Goal: Task Accomplishment & Management: Manage account settings

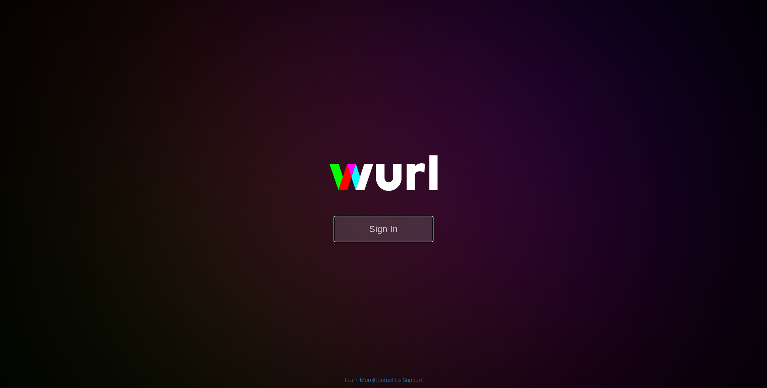
click at [374, 234] on button "Sign In" at bounding box center [384, 229] width 100 height 26
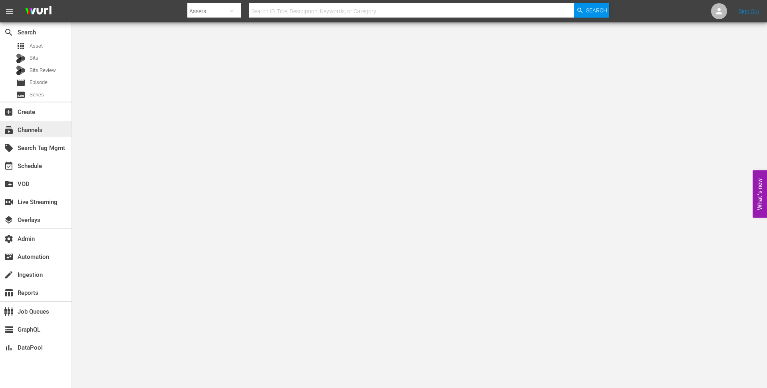
click at [30, 125] on div "subscriptions Channels" at bounding box center [22, 128] width 45 height 7
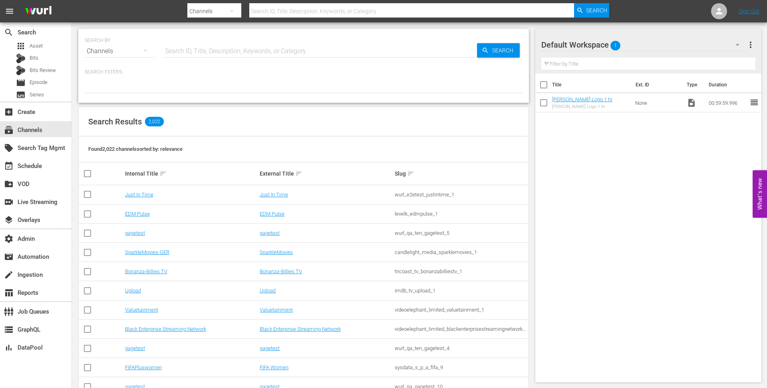
click at [259, 51] on input "text" at bounding box center [320, 51] width 314 height 19
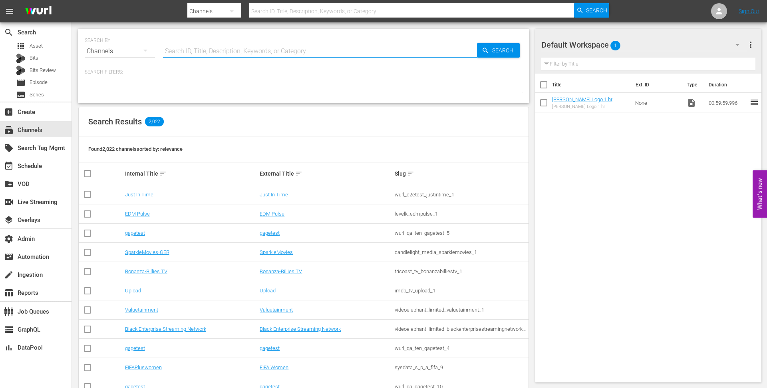
paste input "all3media_great_british_menu_1"
type input "all3media_great_british_menu_1"
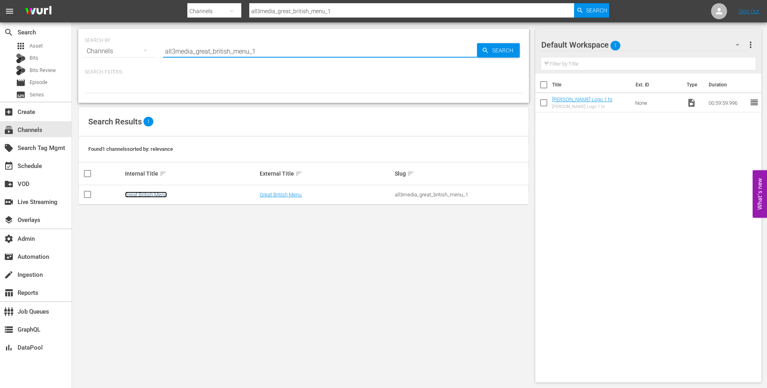
click at [152, 193] on link "Great British Menu" at bounding box center [146, 194] width 42 height 6
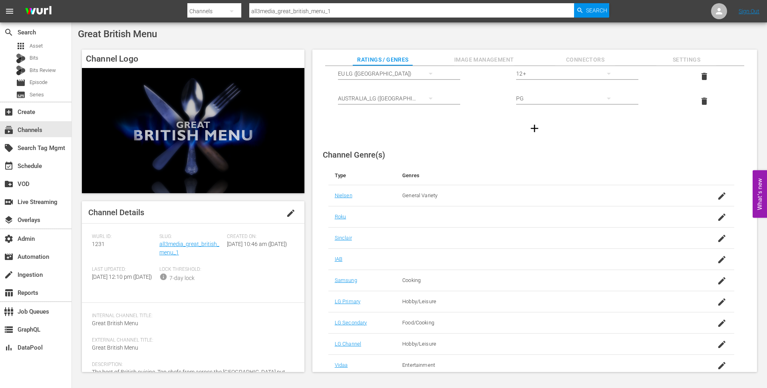
scroll to position [102, 0]
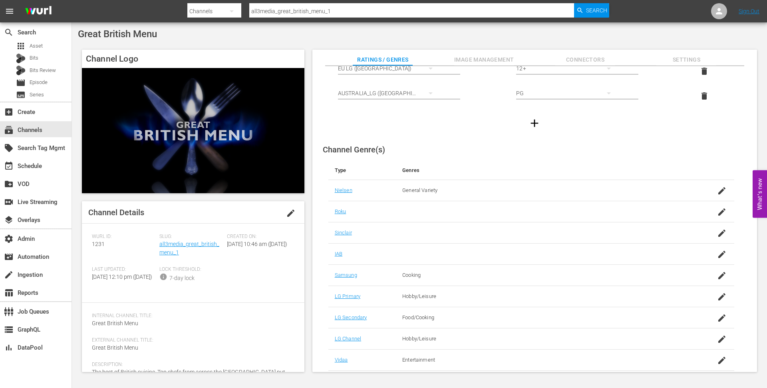
click at [458, 55] on span "Image Management" at bounding box center [485, 60] width 60 height 10
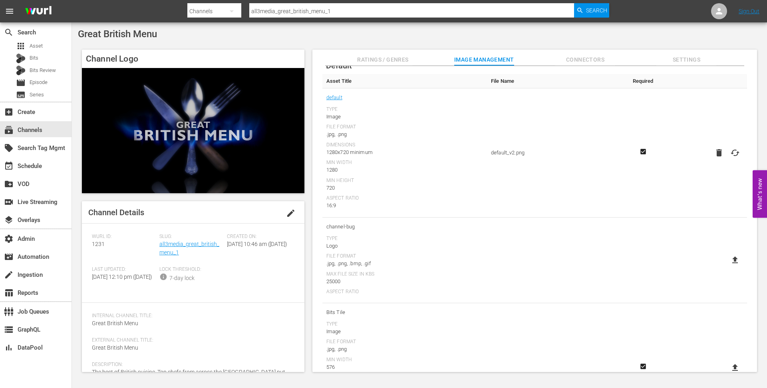
scroll to position [0, 0]
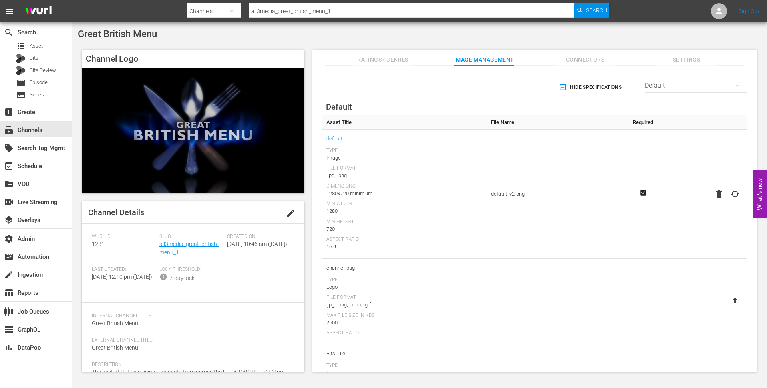
click at [686, 91] on div "Default" at bounding box center [696, 85] width 102 height 22
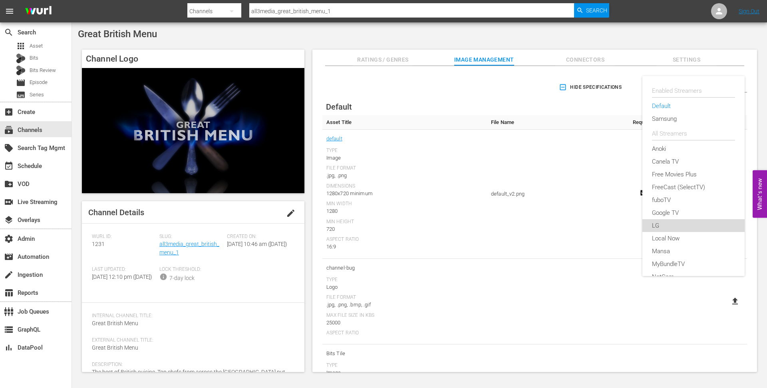
click at [655, 221] on div "LG" at bounding box center [693, 225] width 83 height 13
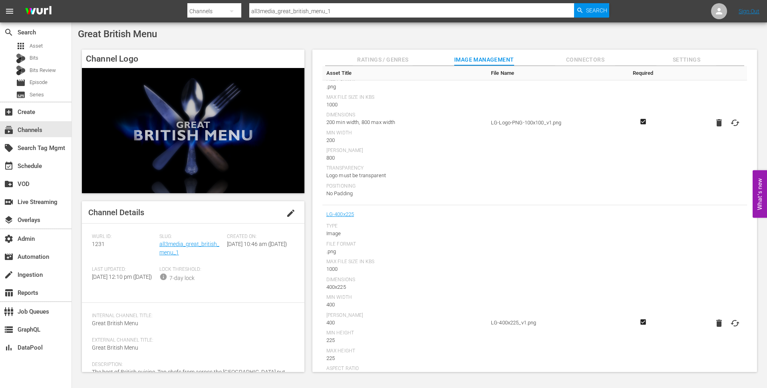
scroll to position [1108, 0]
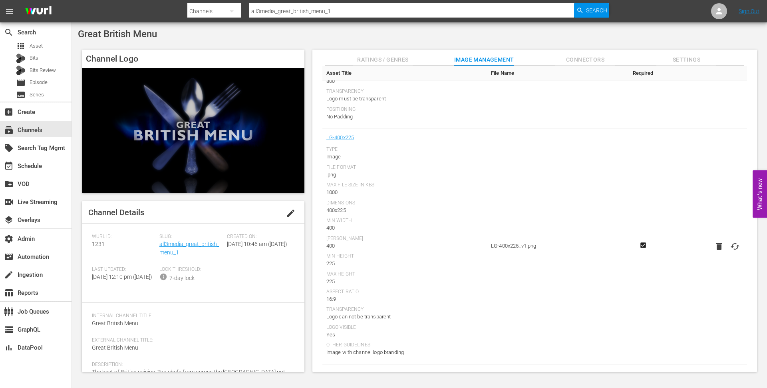
click at [589, 55] on span "Connectors" at bounding box center [586, 60] width 60 height 10
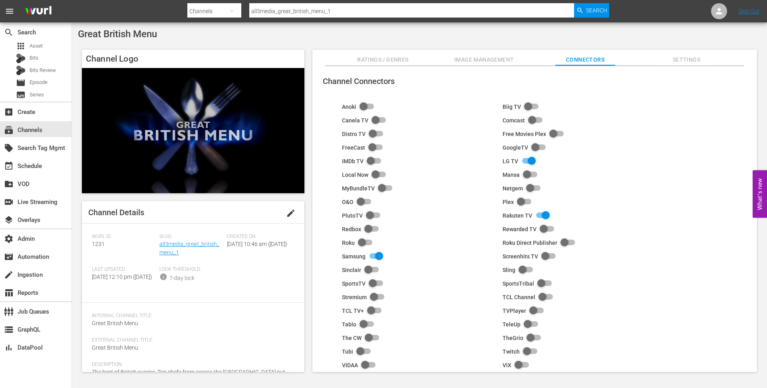
click at [685, 58] on span "Settings" at bounding box center [687, 60] width 60 height 10
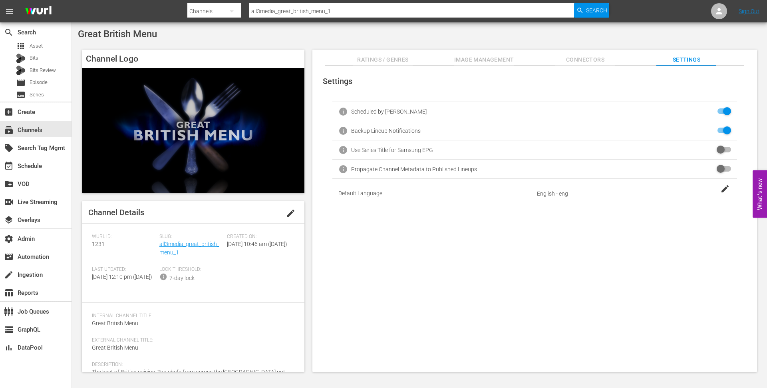
click at [605, 59] on span "Connectors" at bounding box center [586, 60] width 60 height 10
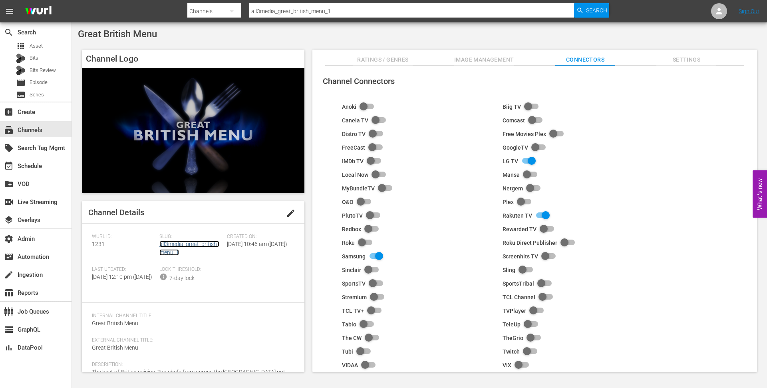
click at [173, 247] on link "all3media_great_british_menu_1" at bounding box center [189, 248] width 60 height 15
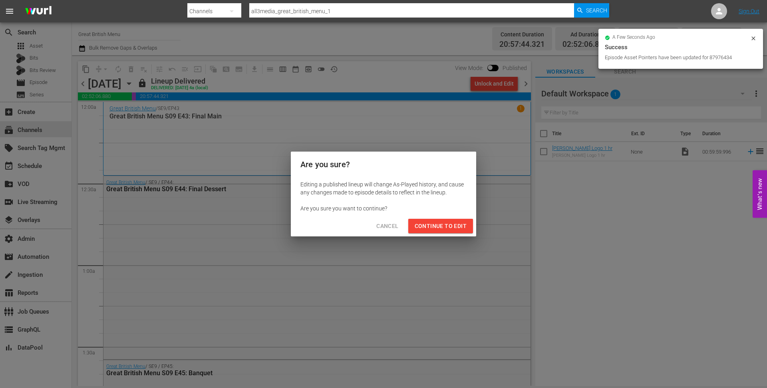
click at [441, 229] on span "Continue to Edit" at bounding box center [441, 226] width 52 height 10
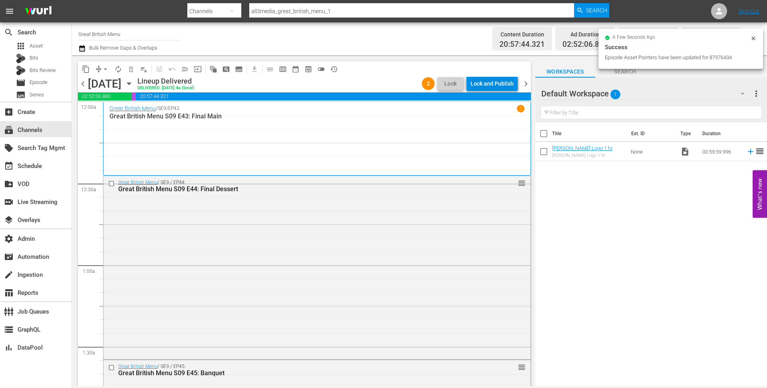
click at [507, 85] on div "Lock and Publish" at bounding box center [492, 83] width 43 height 14
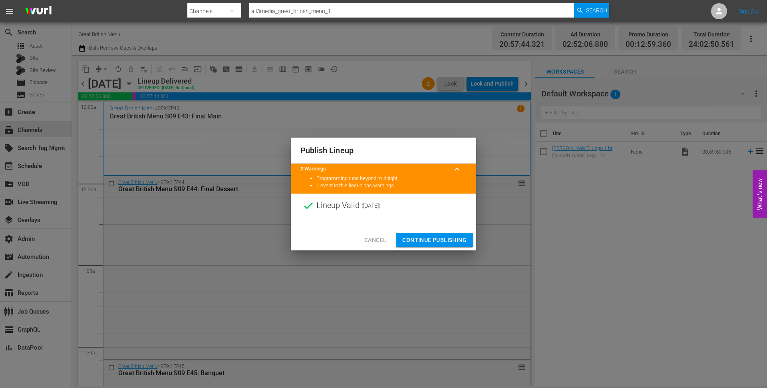
click at [441, 234] on button "Continue Publishing" at bounding box center [434, 240] width 77 height 15
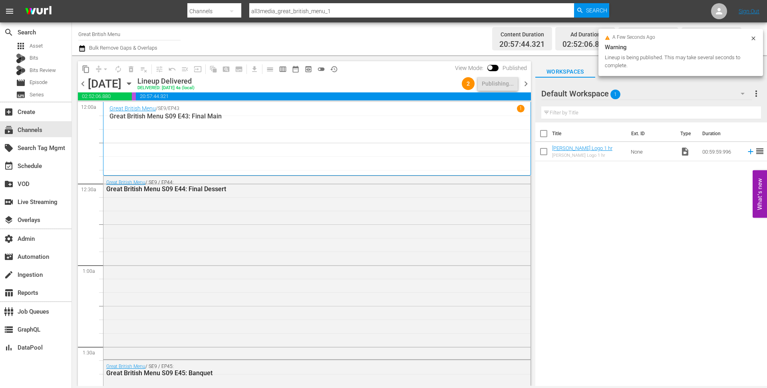
click at [524, 86] on span "chevron_right" at bounding box center [526, 84] width 10 height 10
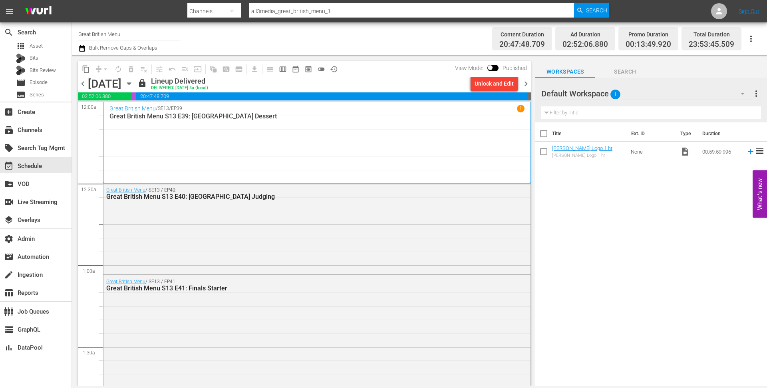
click at [489, 86] on div "Unlock and Edit" at bounding box center [494, 83] width 39 height 14
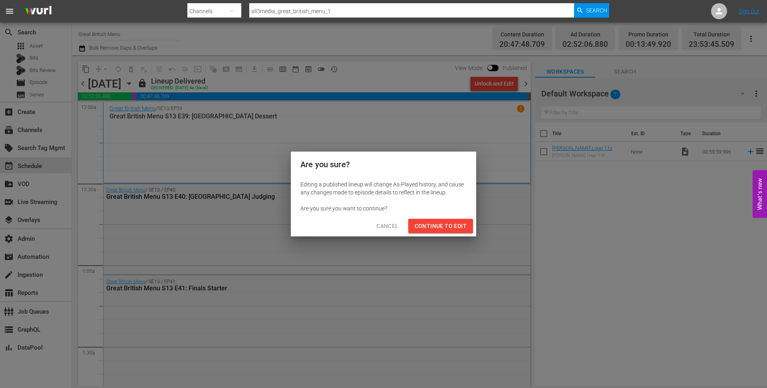
click at [444, 226] on span "Continue to Edit" at bounding box center [441, 226] width 52 height 10
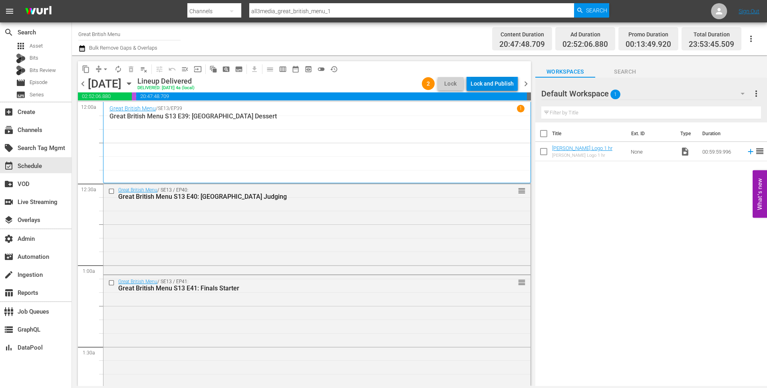
click at [501, 86] on div "Lock and Publish" at bounding box center [492, 83] width 43 height 14
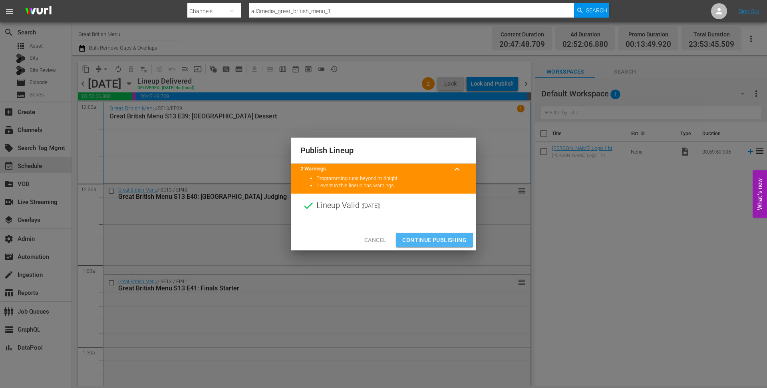
click at [427, 239] on span "Continue Publishing" at bounding box center [435, 240] width 64 height 10
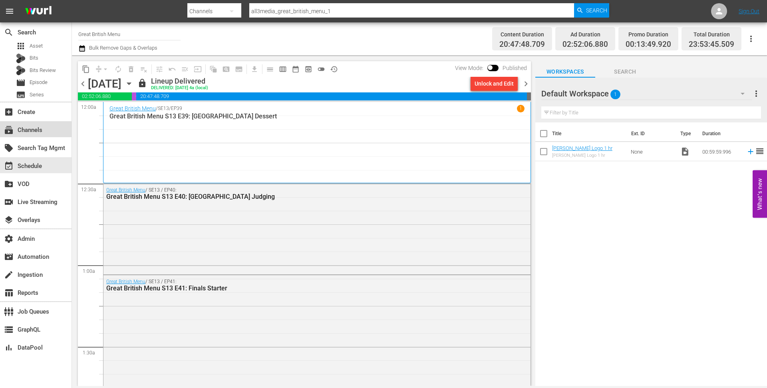
click at [34, 135] on div "subscriptions Channels" at bounding box center [36, 129] width 72 height 16
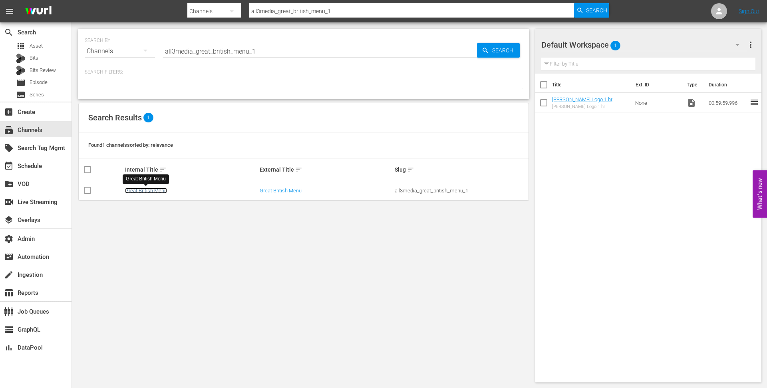
click at [138, 192] on link "Great British Menu" at bounding box center [146, 190] width 42 height 6
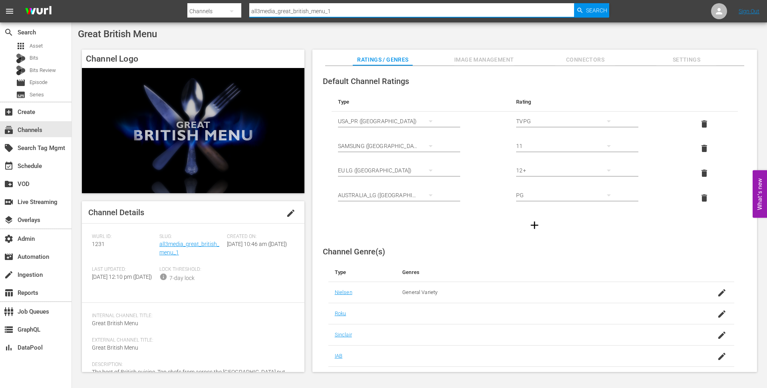
drag, startPoint x: 333, startPoint y: 13, endPoint x: 193, endPoint y: 12, distance: 139.5
click at [193, 12] on div "Search By Channels Search ID, Title, Description, Keywords, or Category all3med…" at bounding box center [398, 11] width 422 height 19
paste input "lg_all3media_four_in_a_bed_1_au"
click at [259, 10] on input "lg_all3media_four_in_a_bed_1" at bounding box center [411, 11] width 325 height 19
type input "all3media_four_in_a_bed_1"
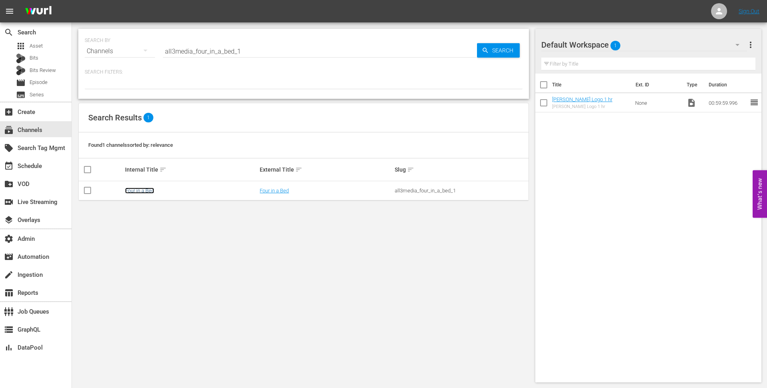
click at [149, 191] on link "Four in a Bed" at bounding box center [139, 190] width 29 height 6
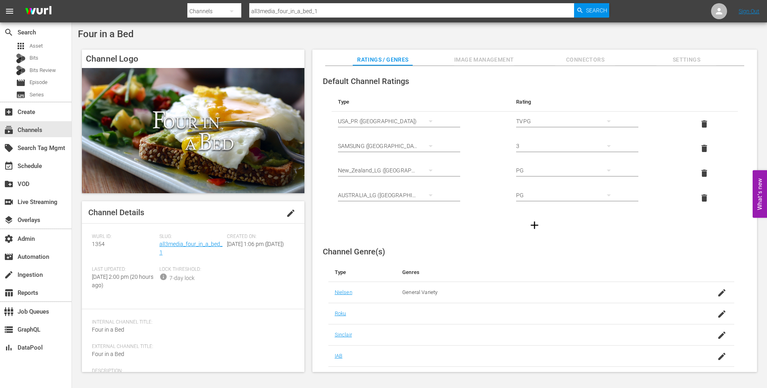
click at [495, 58] on span "Image Management" at bounding box center [485, 60] width 60 height 10
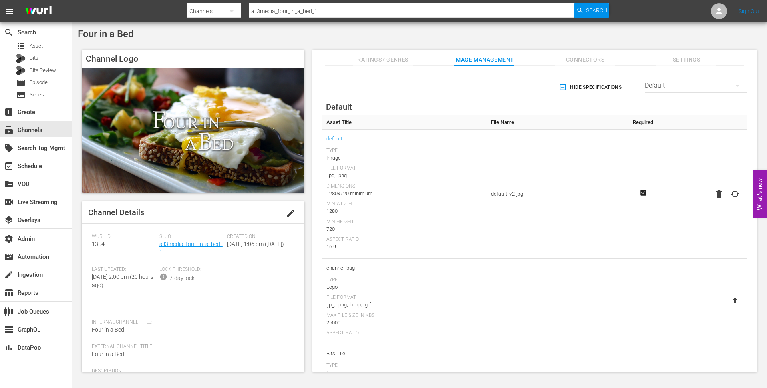
click at [648, 87] on div "Default" at bounding box center [696, 85] width 102 height 22
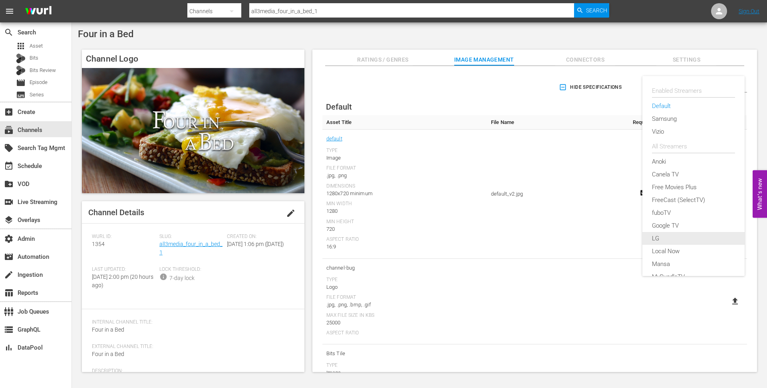
click at [655, 236] on div "LG" at bounding box center [693, 238] width 83 height 13
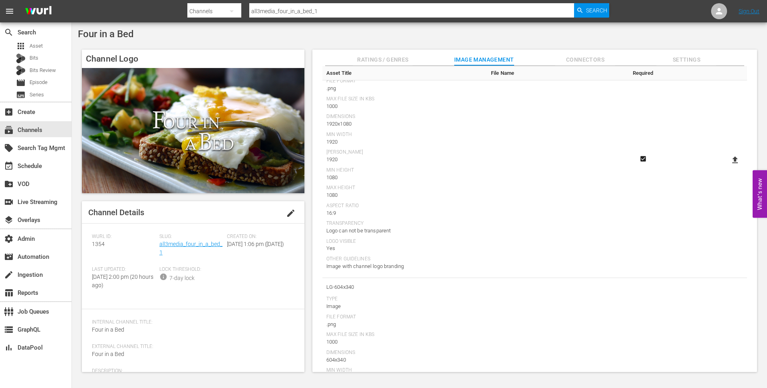
scroll to position [5, 0]
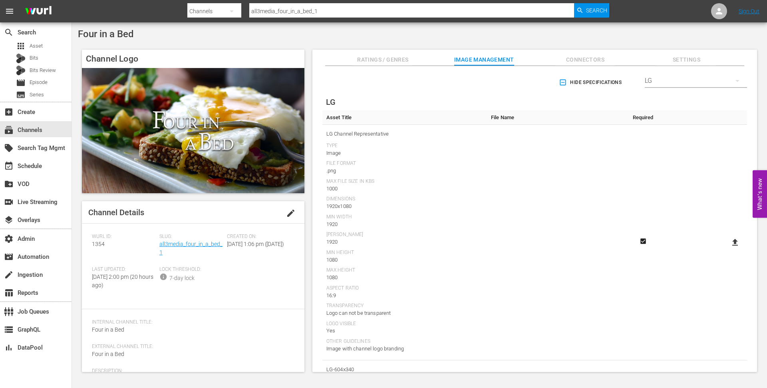
click at [733, 240] on icon at bounding box center [736, 242] width 6 height 7
click at [728, 249] on input "file" at bounding box center [728, 249] width 0 height 0
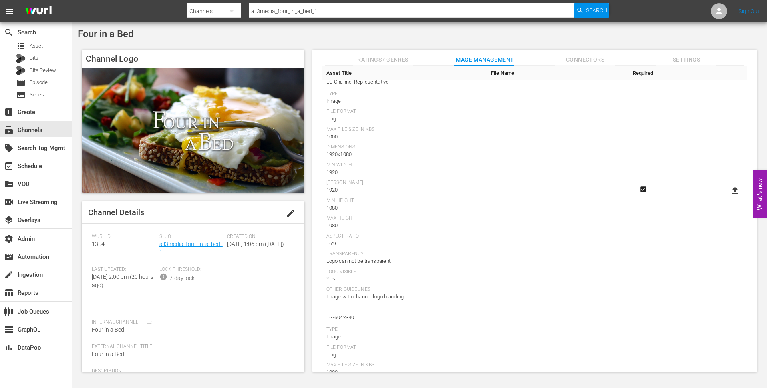
scroll to position [0, 0]
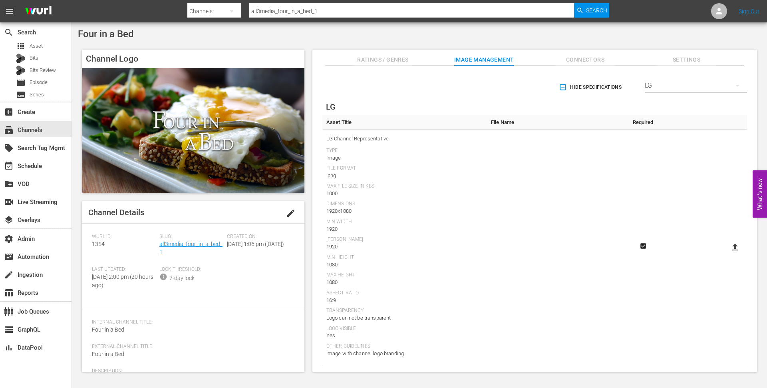
click at [733, 245] on icon at bounding box center [736, 246] width 6 height 7
click at [728, 254] on input "file" at bounding box center [728, 254] width 0 height 0
click at [731, 246] on icon at bounding box center [736, 247] width 10 height 10
click at [728, 254] on input "file" at bounding box center [728, 254] width 0 height 0
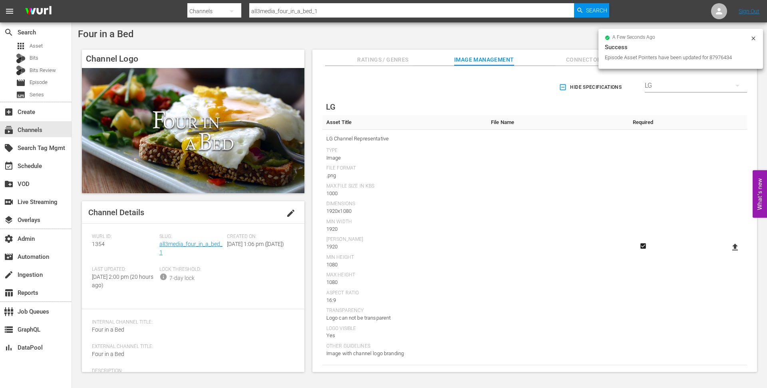
type input "C:\fakepath\FourInABed-LG-Thumbnail.png"
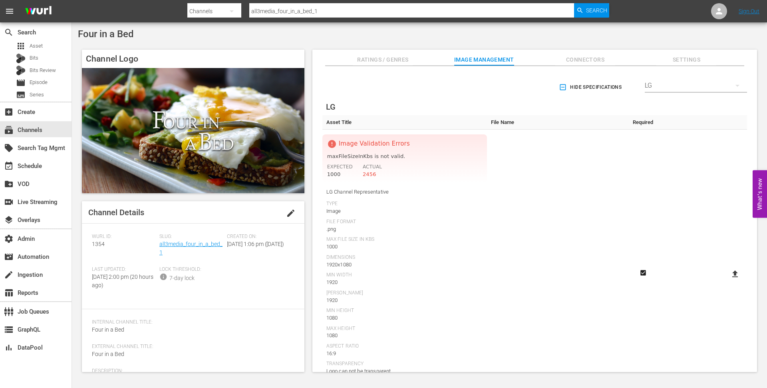
scroll to position [11, 0]
